Goal: Task Accomplishment & Management: Complete application form

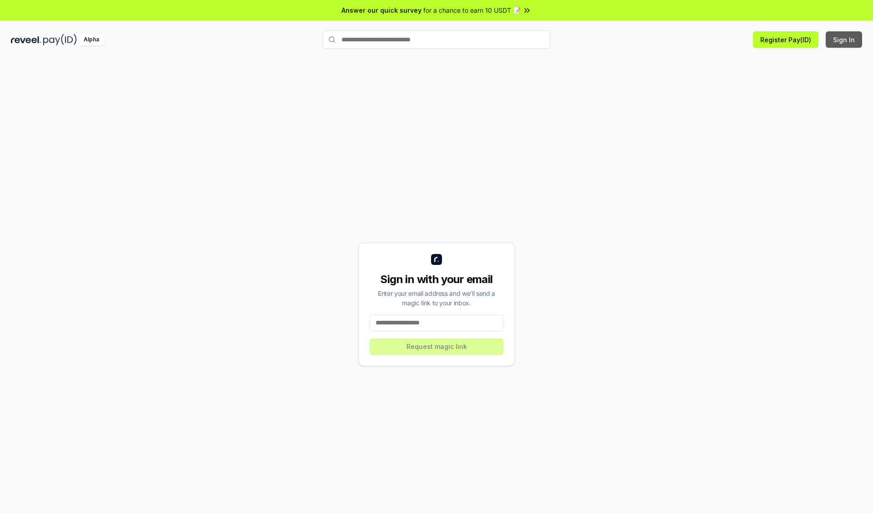
click at [844, 40] on button "Sign In" at bounding box center [844, 39] width 36 height 16
type input "**********"
click at [436, 346] on button "Request magic link" at bounding box center [437, 347] width 134 height 16
